Goal: Task Accomplishment & Management: Use online tool/utility

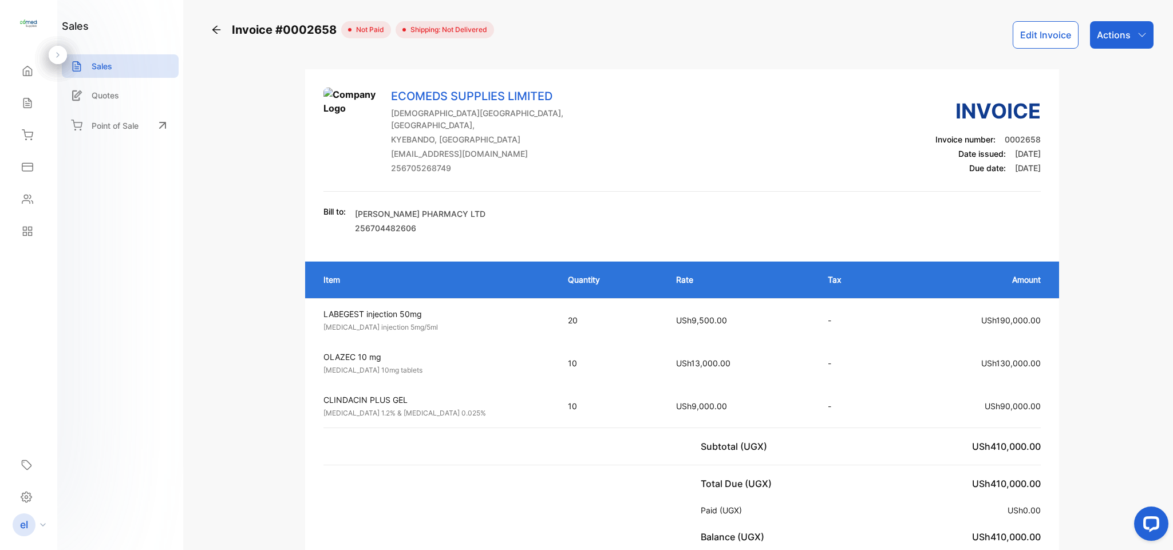
click at [217, 30] on icon at bounding box center [216, 30] width 8 height 8
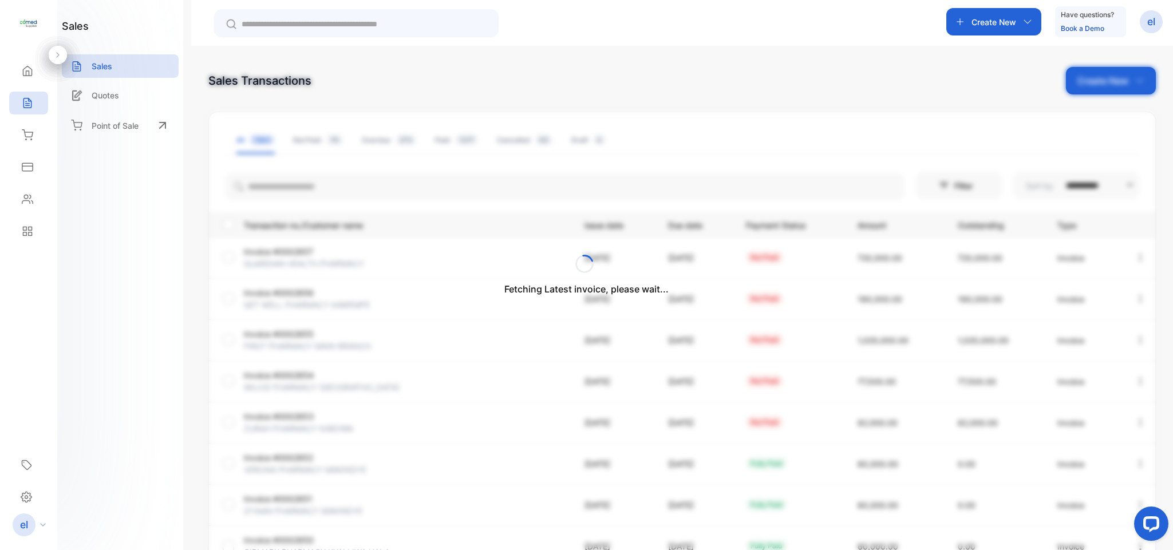
click at [989, 16] on div "Fetching Latest invoice, please wait..." at bounding box center [586, 275] width 1173 height 550
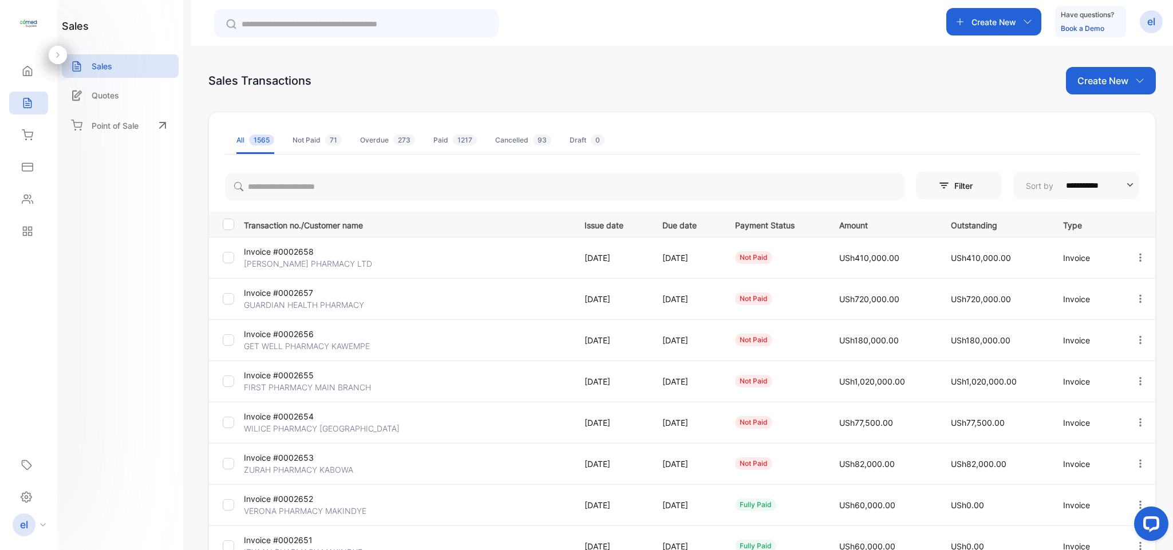
click at [990, 16] on p "Create New" at bounding box center [994, 22] width 45 height 12
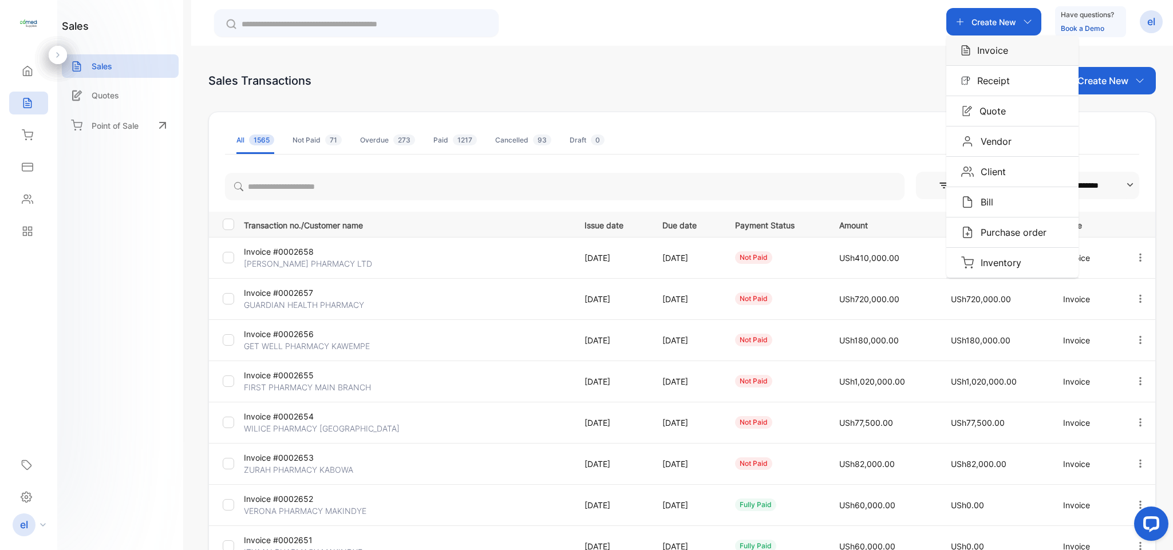
click at [990, 42] on div "Invoice" at bounding box center [1012, 50] width 132 height 30
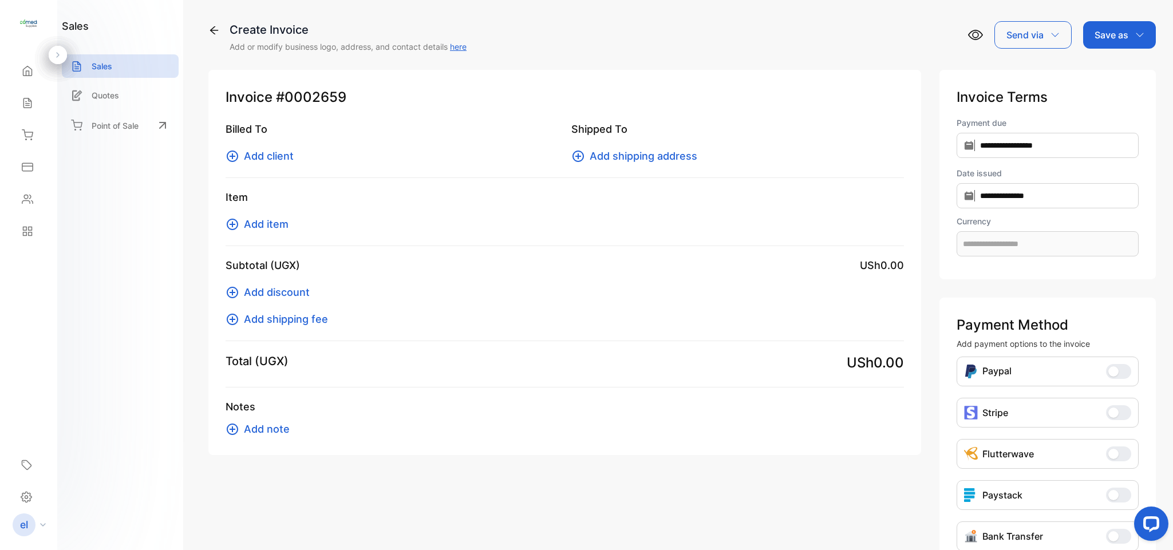
type input "**********"
click at [282, 155] on span "Add client" at bounding box center [269, 155] width 50 height 15
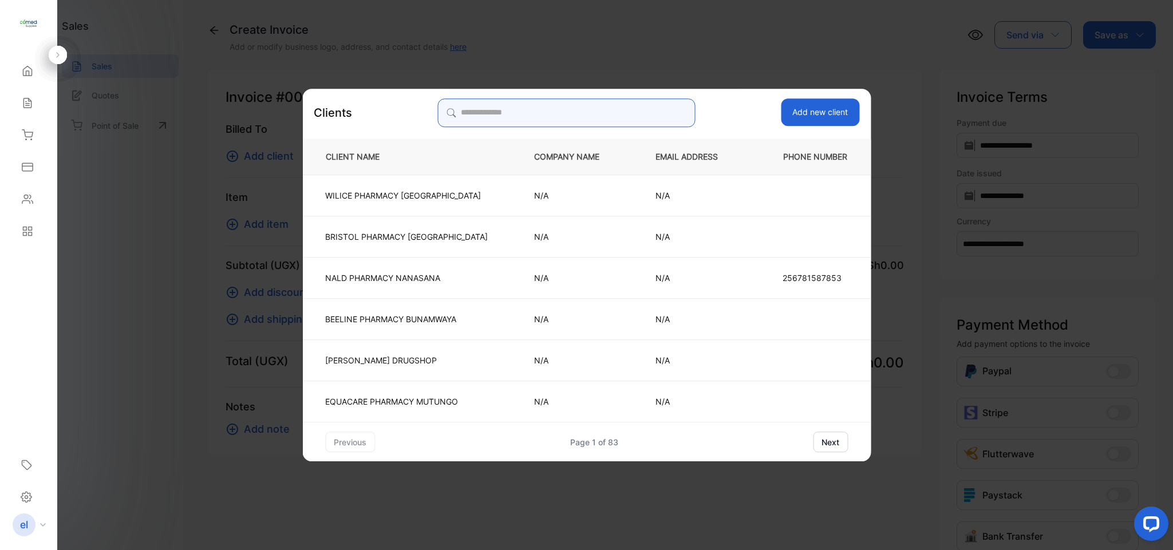
click at [538, 112] on input "search" at bounding box center [566, 112] width 258 height 29
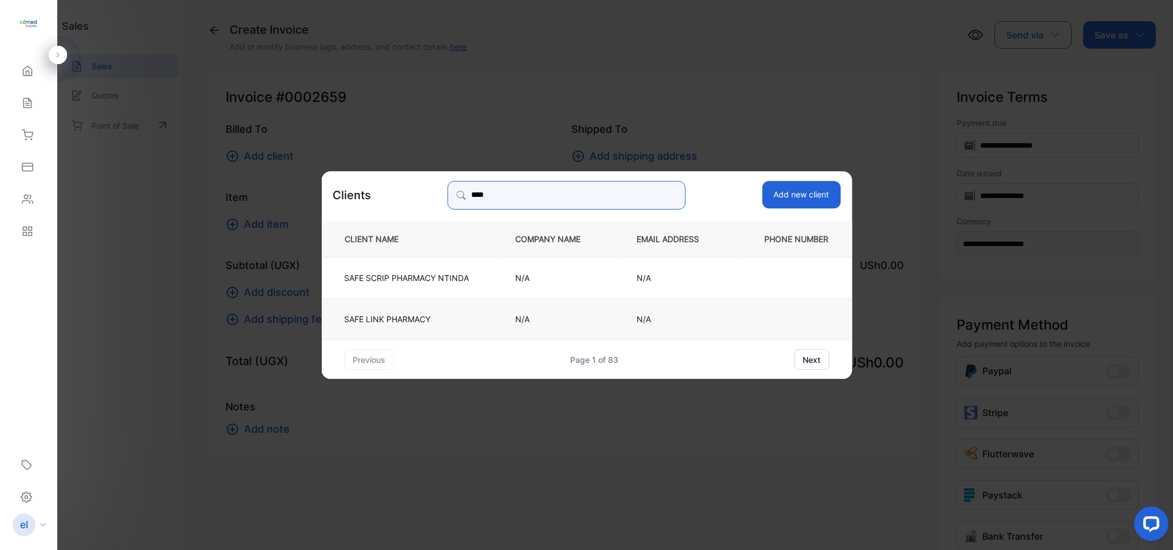
type input "****"
click at [398, 322] on p "SAFE LINK PHARMACY" at bounding box center [406, 319] width 125 height 12
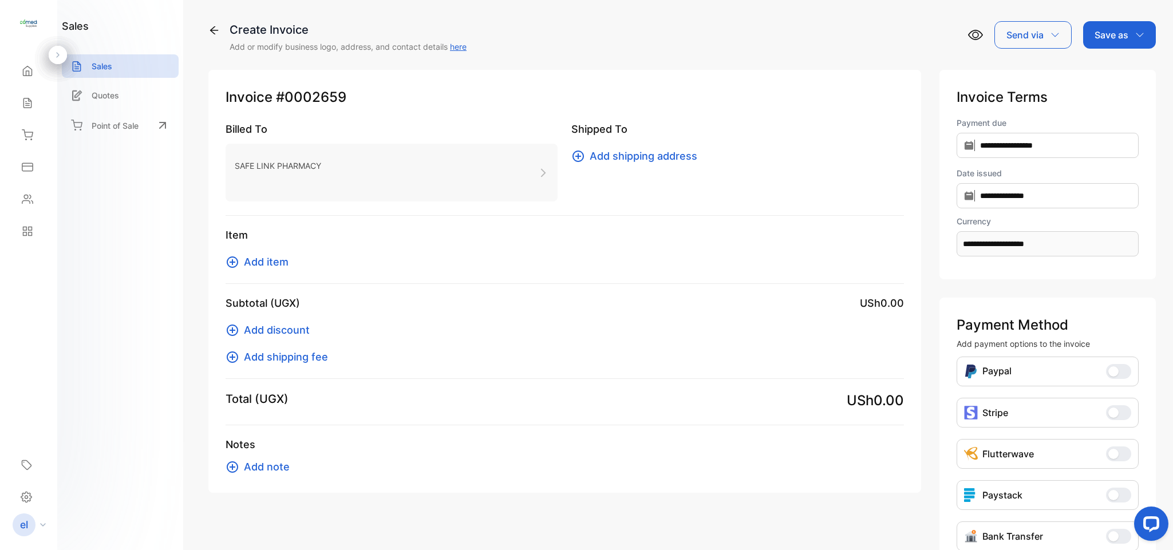
click at [269, 258] on span "Add item" at bounding box center [266, 261] width 45 height 15
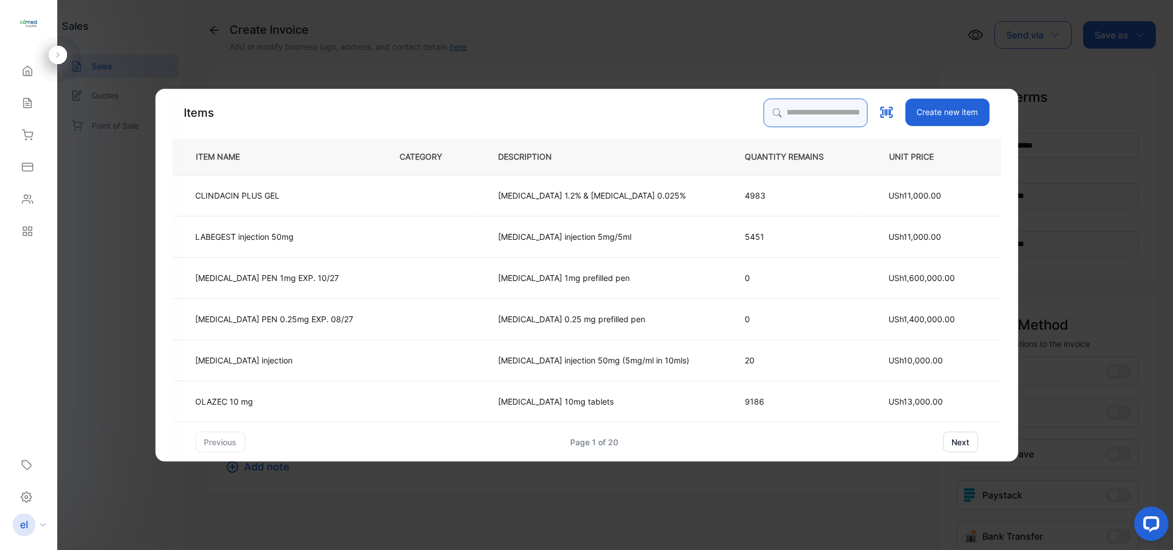
click at [763, 107] on input "search" at bounding box center [815, 112] width 104 height 29
type input "***"
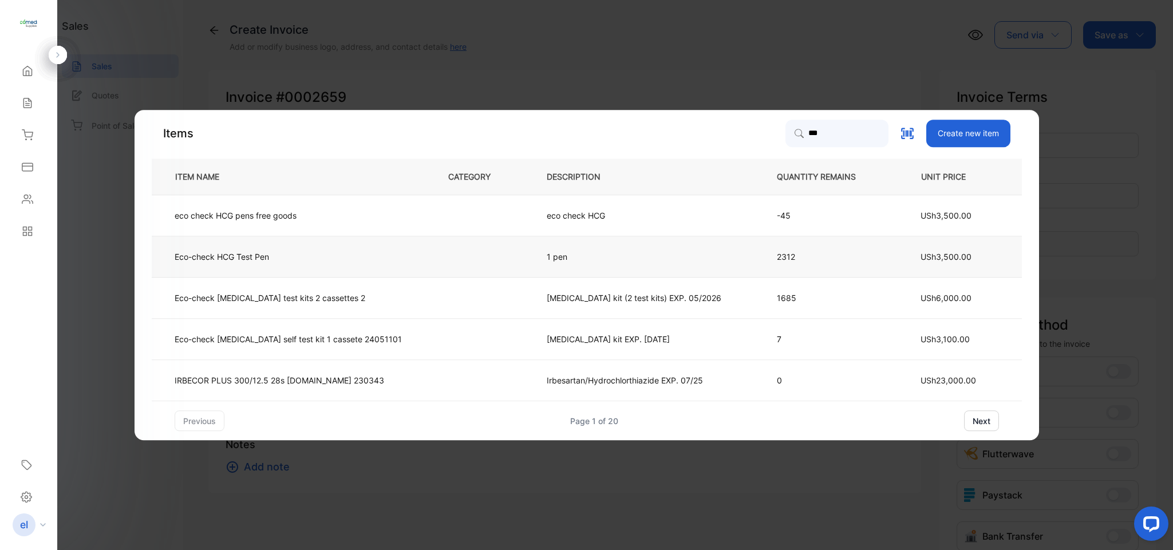
click at [253, 246] on td "Eco-check HCG Test Pen" at bounding box center [291, 256] width 278 height 41
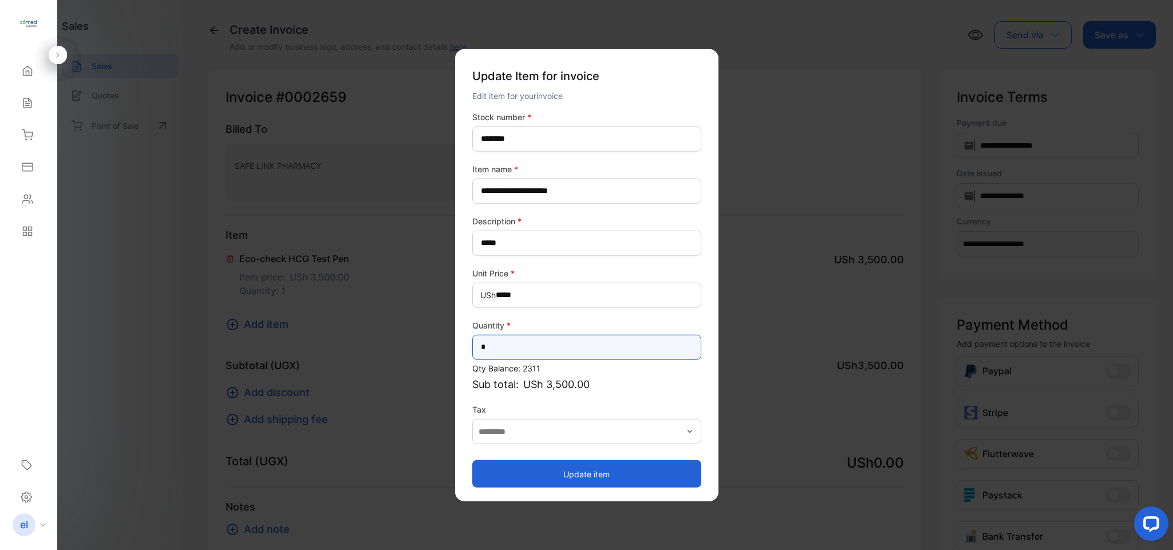
click at [521, 348] on input "*" at bounding box center [586, 346] width 229 height 25
type input "**"
click at [531, 474] on button "Update item" at bounding box center [586, 473] width 229 height 27
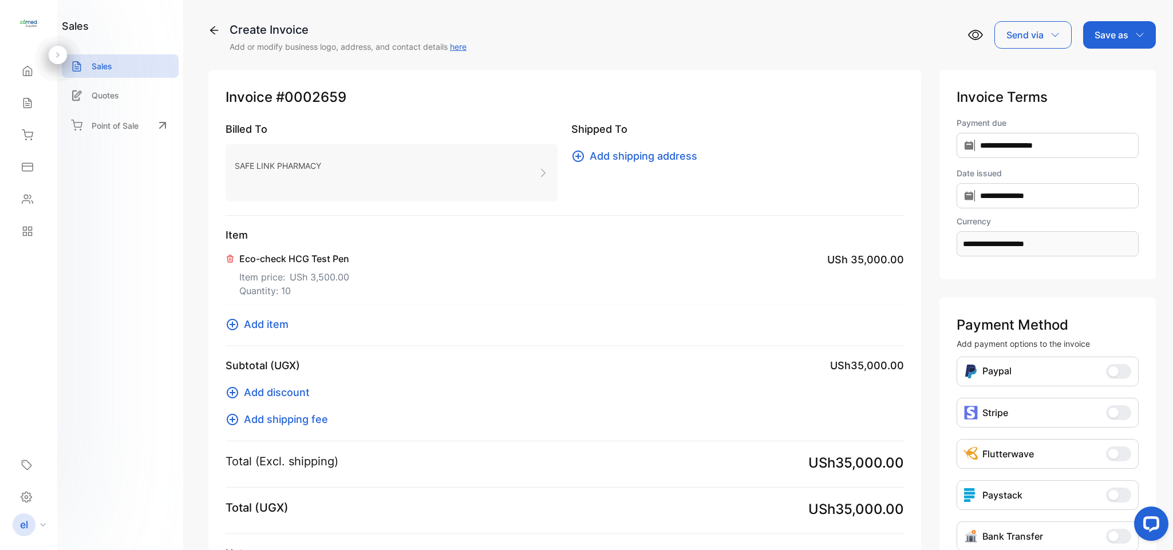
click at [1096, 30] on p "Save as" at bounding box center [1112, 35] width 34 height 14
click at [1103, 65] on div "Invoice" at bounding box center [1117, 72] width 66 height 23
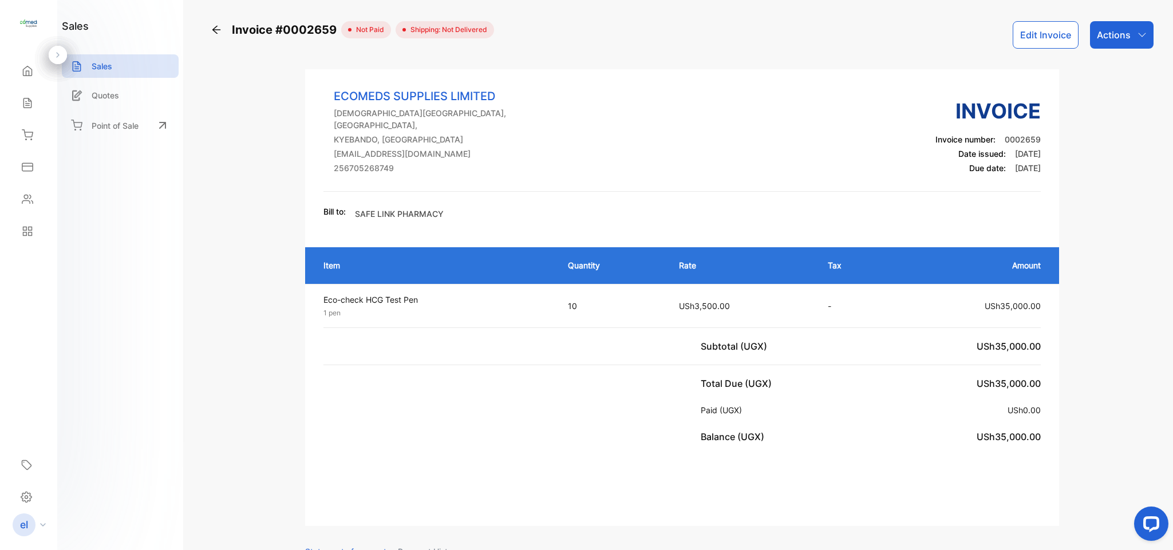
click at [1112, 34] on p "Actions" at bounding box center [1114, 35] width 34 height 14
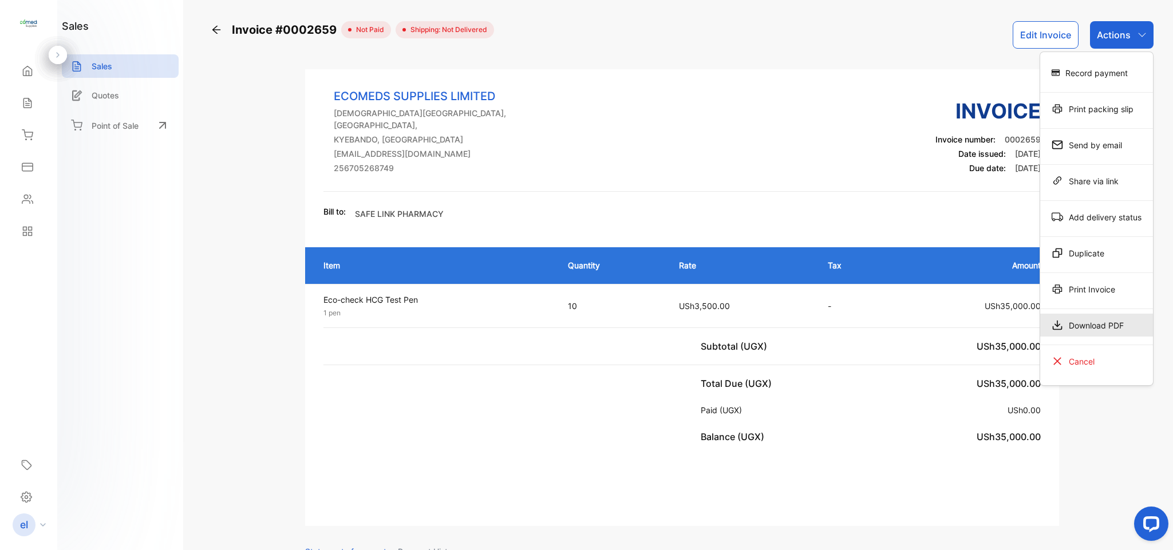
click at [1071, 320] on div "Download PDF" at bounding box center [1096, 325] width 113 height 23
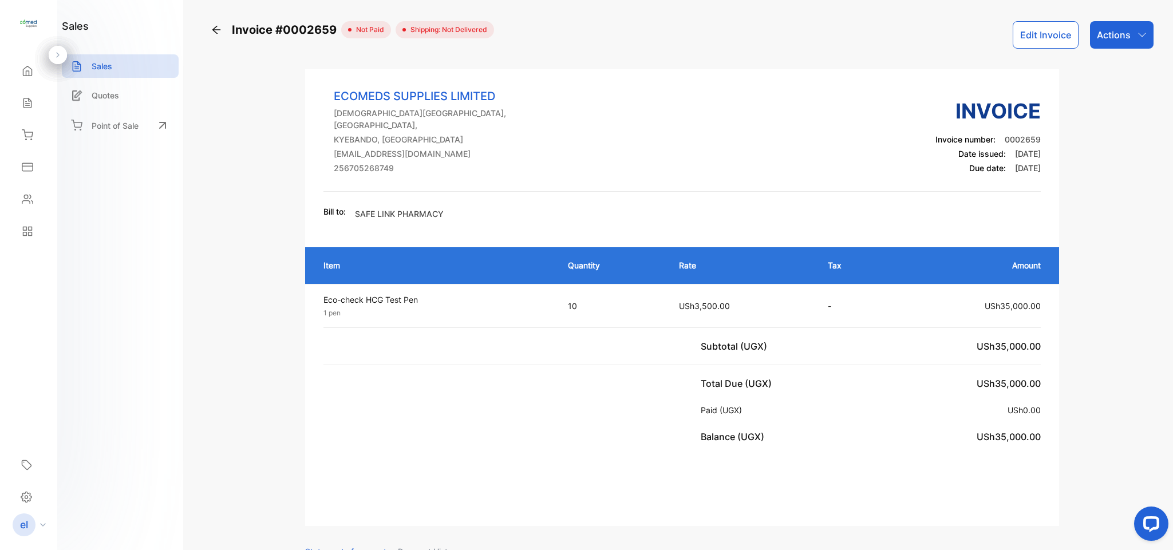
click at [1110, 33] on p "Actions" at bounding box center [1114, 35] width 34 height 14
click at [1095, 293] on div "Print Invoice" at bounding box center [1096, 289] width 113 height 23
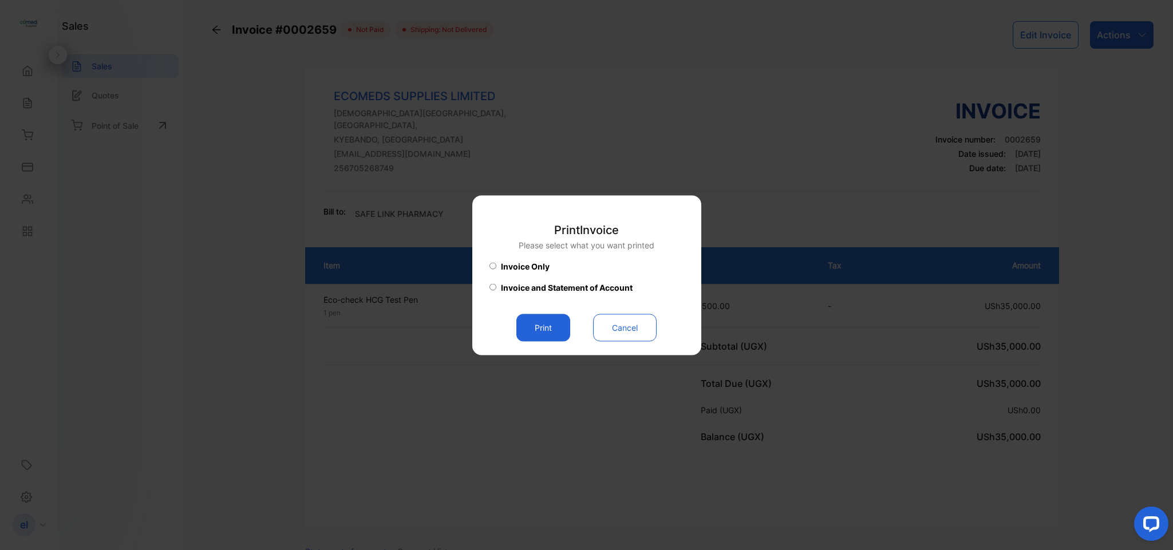
click at [541, 327] on button "Print" at bounding box center [543, 327] width 54 height 27
